Goal: Task Accomplishment & Management: Manage account settings

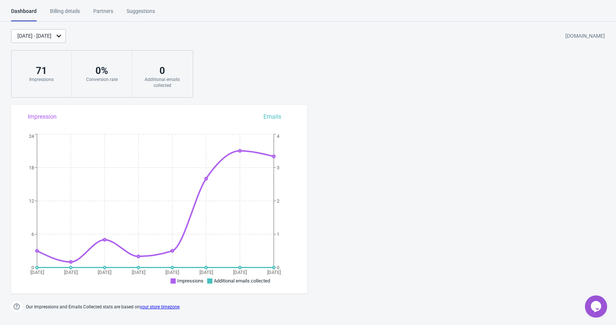
click at [64, 30] on div "[DATE] - [DATE]" at bounding box center [38, 36] width 55 height 14
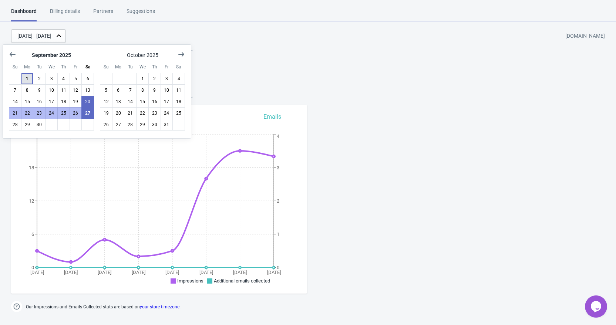
click at [29, 76] on button "1" at bounding box center [27, 79] width 13 height 12
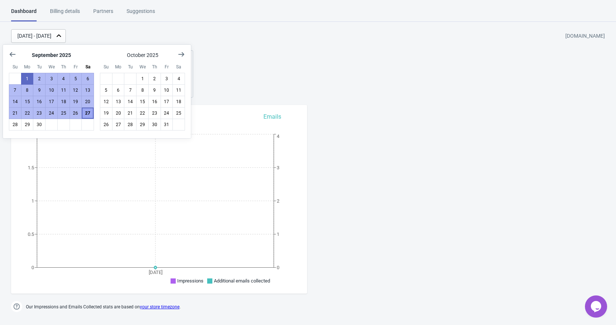
click at [87, 115] on button "27" at bounding box center [87, 113] width 13 height 12
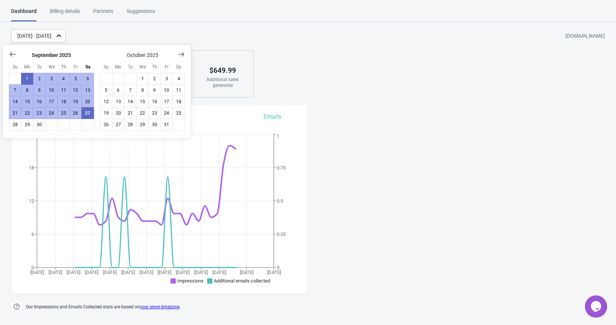
click at [411, 63] on div "Sep 1, 2025 - Sep 27, 2025 g2sm0m-it.myshopify.com 115 Impressions 3 % Your Tad…" at bounding box center [308, 63] width 616 height 68
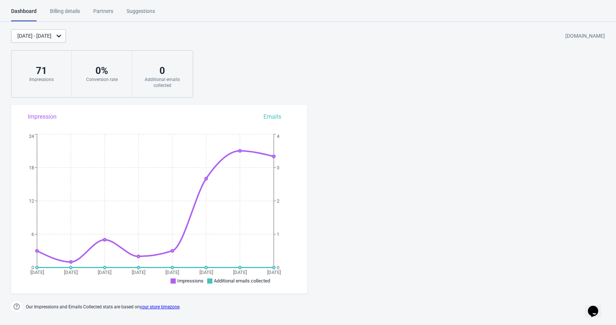
scroll to position [254, 0]
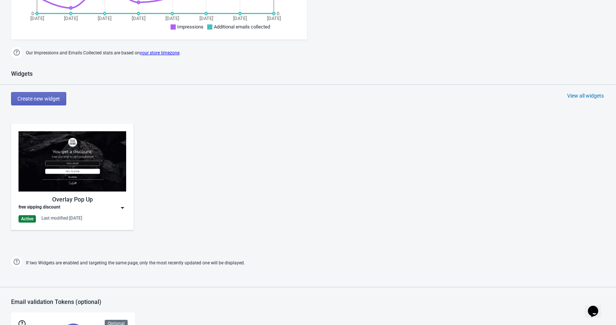
click at [82, 189] on img at bounding box center [73, 161] width 108 height 60
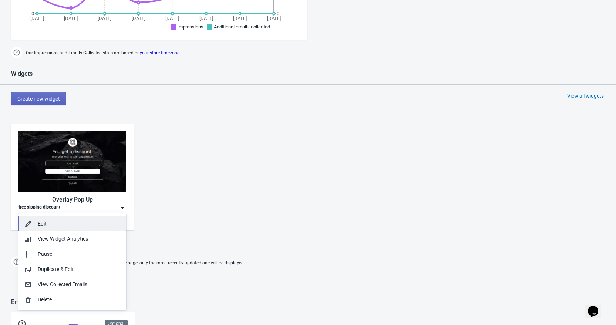
click at [63, 225] on div "Edit" at bounding box center [79, 224] width 83 height 8
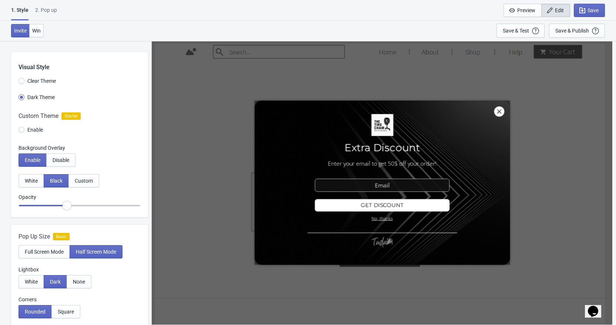
click at [441, 167] on div at bounding box center [382, 183] width 455 height 281
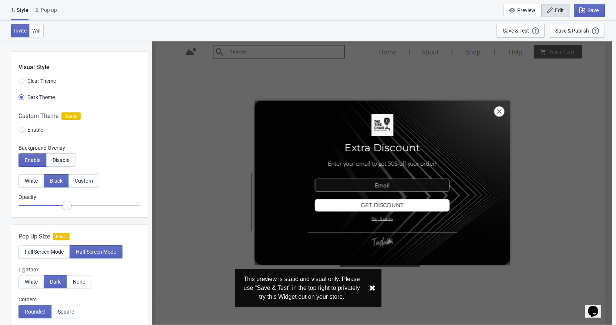
click at [433, 163] on div at bounding box center [382, 183] width 455 height 281
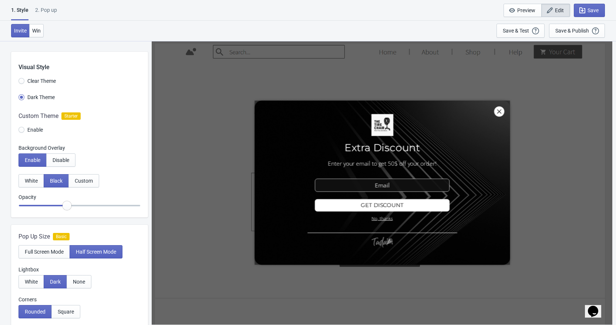
click at [48, 8] on div "2. Pop up" at bounding box center [46, 12] width 22 height 13
select select "once"
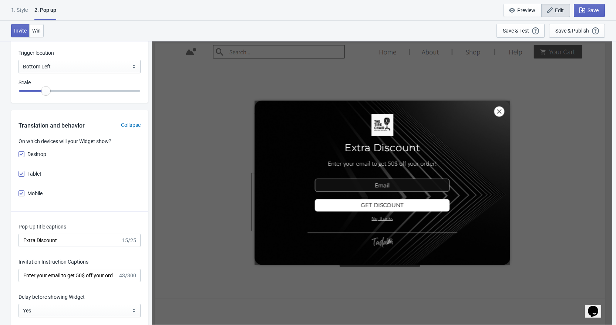
scroll to position [859, 0]
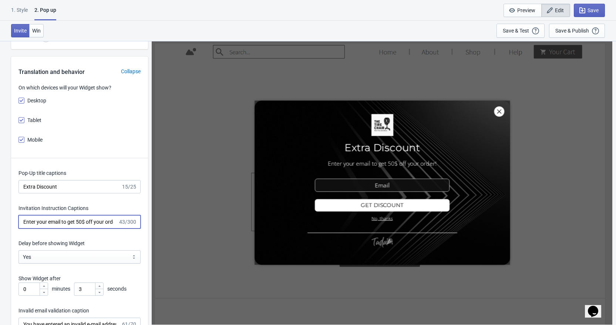
click at [78, 222] on input "Enter your email to get 50$ off your order!" at bounding box center [69, 221] width 100 height 13
click at [36, 188] on input "Extra Discount" at bounding box center [70, 186] width 103 height 13
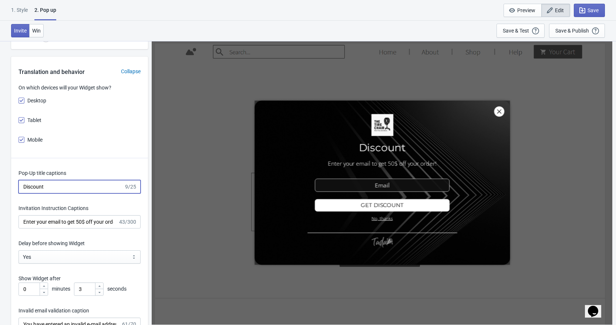
type input "Discount"
click at [114, 223] on input "Enter your email to get 50$ off your order!" at bounding box center [69, 221] width 100 height 13
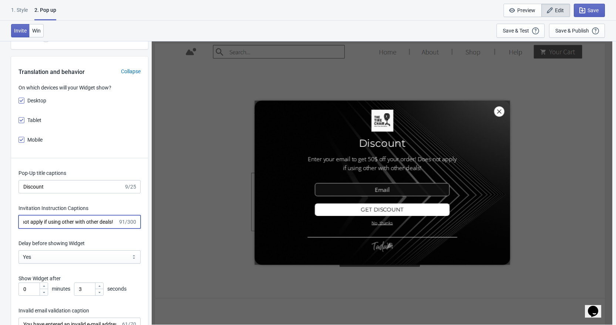
scroll to position [0, 122]
click at [72, 222] on input "Enter your email to get 50$ off your order! Does not apply if using other with …" at bounding box center [69, 221] width 100 height 13
click at [74, 223] on input "Enter your email to get 50$ off your order! Does not apply if using other with …" at bounding box center [69, 221] width 100 height 13
click at [86, 221] on input "Enter your email to get 50$ off your order! Does not apply if using with other …" at bounding box center [69, 221] width 100 height 13
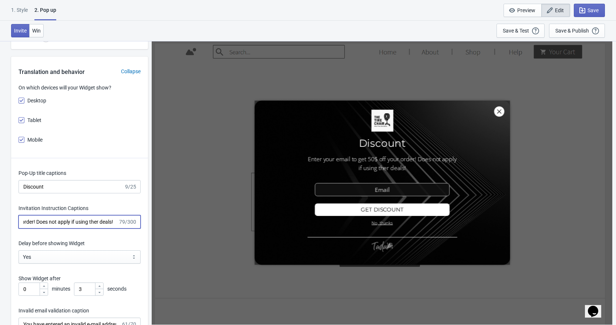
scroll to position [0, 94]
click at [97, 222] on input "Enter your email to get 50$ off your order! Does not apply if using ther deals!" at bounding box center [69, 221] width 100 height 13
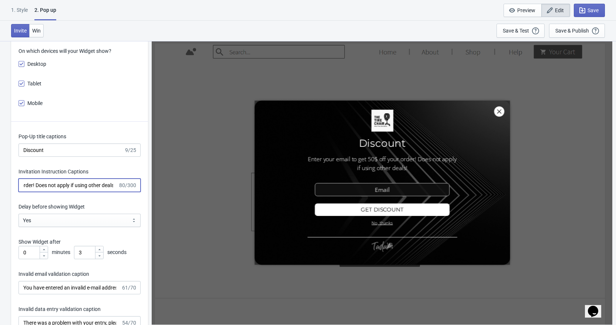
scroll to position [895, 0]
click at [112, 185] on input "Enter your email to get 50$ off your order! Does not apply if using other deals!" at bounding box center [69, 185] width 100 height 13
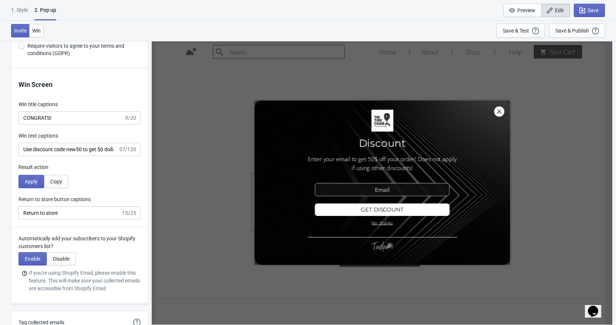
scroll to position [1359, 0]
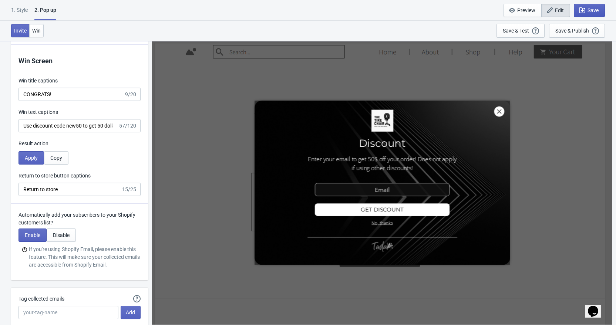
type input "Enter your email to get 50$ off your order! Does not apply if using other disco…"
click at [594, 9] on span "Save" at bounding box center [593, 10] width 11 height 6
